Goal: Find specific page/section

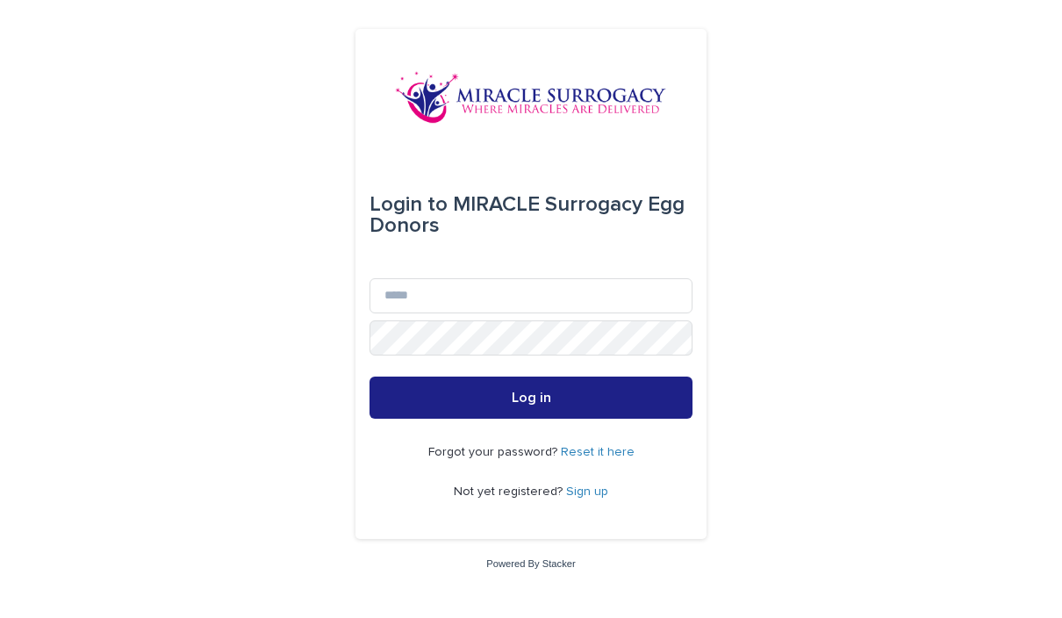
scroll to position [159, 0]
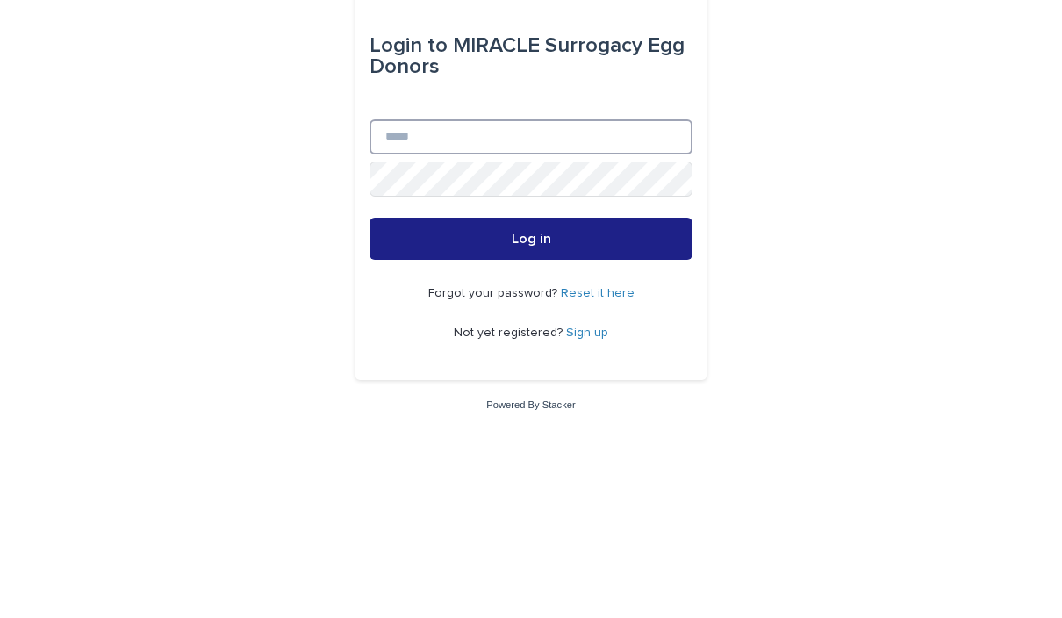
type input "**********"
click at [531, 377] on button "Log in" at bounding box center [531, 398] width 323 height 42
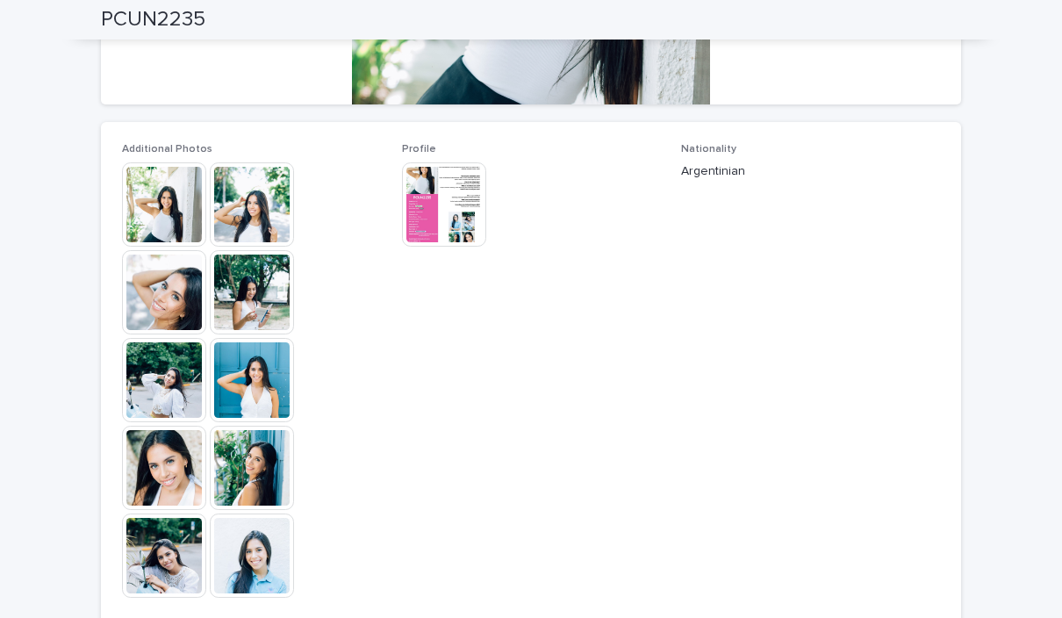
scroll to position [418, 0]
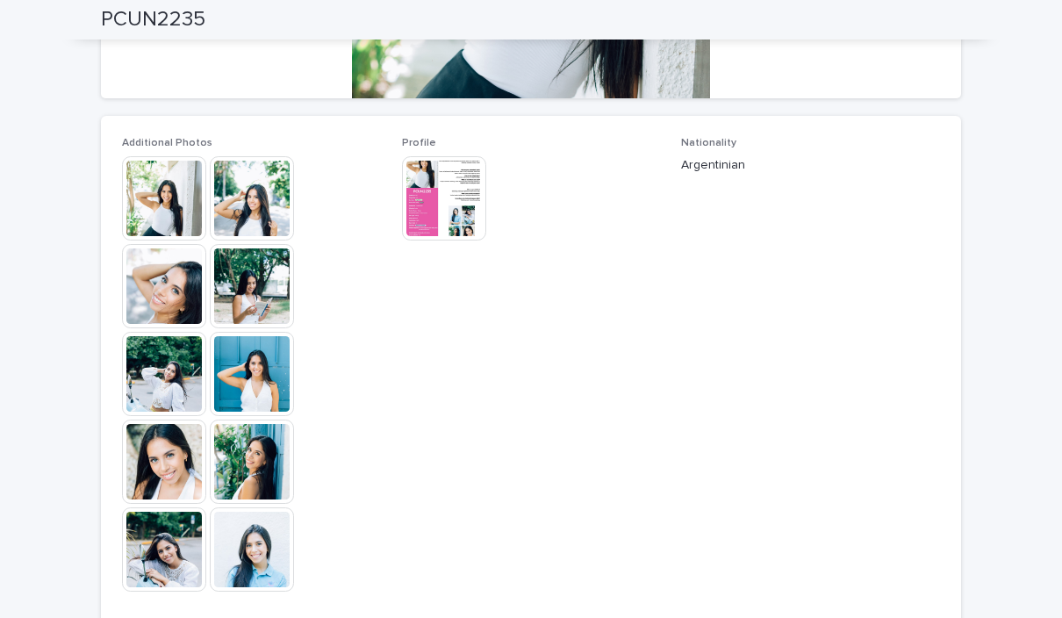
click at [169, 293] on img at bounding box center [164, 286] width 84 height 84
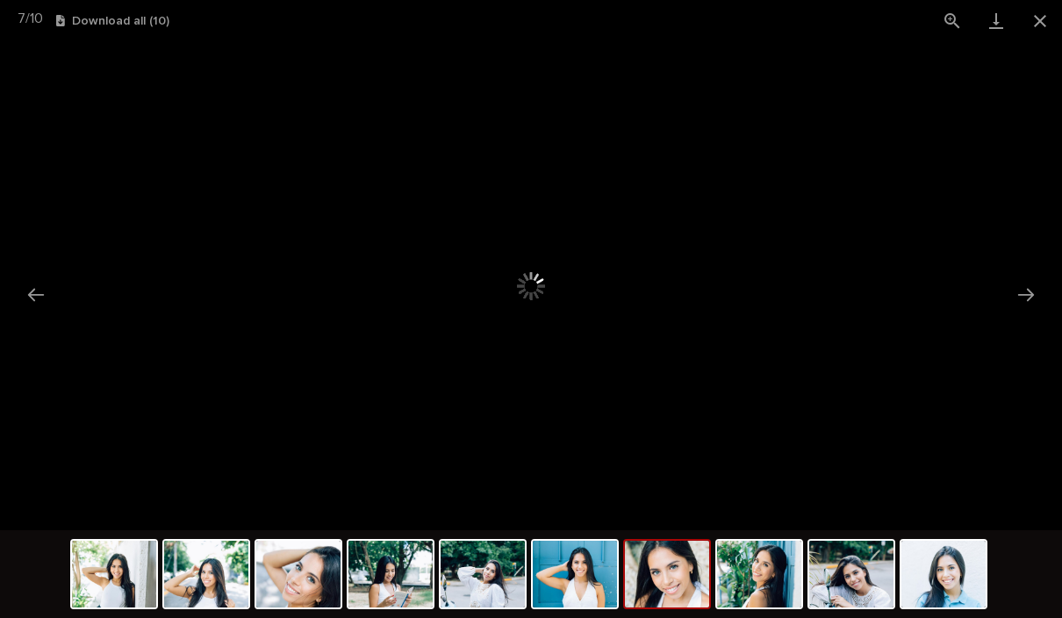
click at [677, 604] on img at bounding box center [667, 574] width 84 height 67
